Goal: Check status

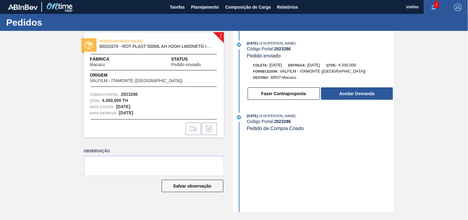
click at [286, 45] on div "03/09/2025 - 16:58 : MATHEUS FARIA LIMA DA SILVA" at bounding box center [320, 43] width 147 height 6
click at [287, 48] on strong "2023286" at bounding box center [282, 48] width 17 height 5
copy strong "2023286"
click at [288, 165] on div "03/09/2025 - 16:58 : MATHEUS FARIA LIMA DA SILVA Código Portal: 2023286 Pedido …" at bounding box center [314, 121] width 159 height 181
